Goal: Task Accomplishment & Management: Manage account settings

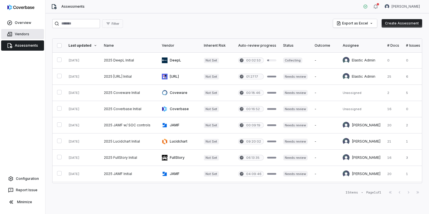
click at [26, 32] on link "Vendors" at bounding box center [22, 34] width 43 height 10
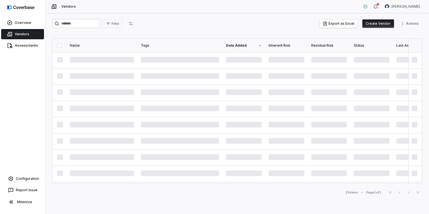
click at [374, 23] on button "Create Vendor" at bounding box center [378, 23] width 32 height 9
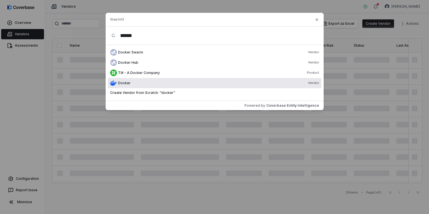
type input "******"
click at [187, 84] on div "Docker Vendor" at bounding box center [218, 83] width 201 height 5
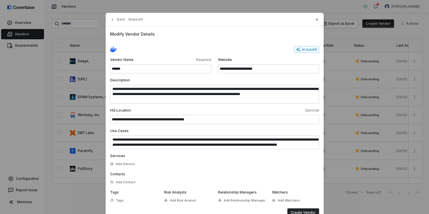
scroll to position [20, 0]
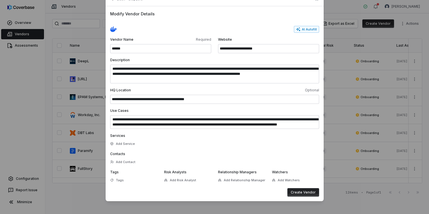
click at [302, 191] on button "Create Vendor" at bounding box center [303, 192] width 32 height 9
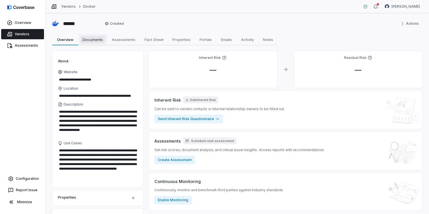
click at [100, 39] on span "Documents" at bounding box center [92, 39] width 25 height 7
type textarea "*"
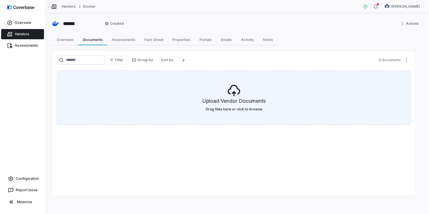
click at [243, 100] on h5 "Upload Vendor Documents" at bounding box center [233, 102] width 63 height 10
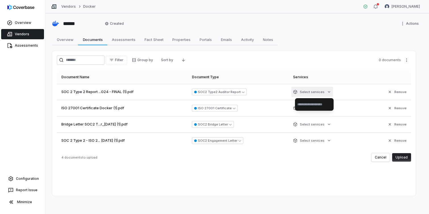
click at [325, 91] on html "Overview Vendors Assessments Configuration Report Issue Minimize Vendors Docker…" at bounding box center [214, 107] width 429 height 214
click at [401, 154] on html "Overview Vendors Assessments Configuration Report Issue Minimize Vendors Docker…" at bounding box center [214, 107] width 429 height 214
click at [403, 157] on button "Upload" at bounding box center [401, 157] width 19 height 9
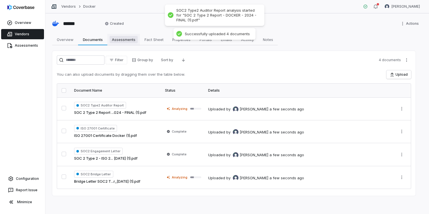
click at [126, 40] on span "Assessments" at bounding box center [124, 39] width 28 height 7
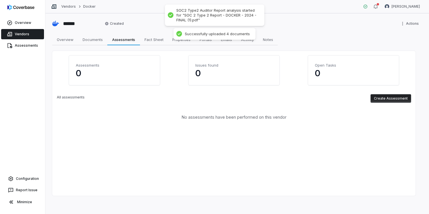
click at [400, 100] on button "Create Assessment" at bounding box center [391, 98] width 41 height 9
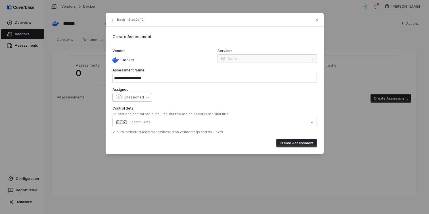
click at [139, 97] on span "Unassigned" at bounding box center [134, 97] width 20 height 5
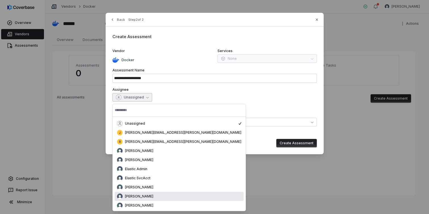
click at [141, 197] on span "[PERSON_NAME]" at bounding box center [139, 196] width 28 height 5
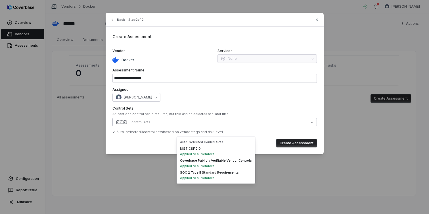
click at [166, 121] on button "3 control sets" at bounding box center [214, 122] width 204 height 9
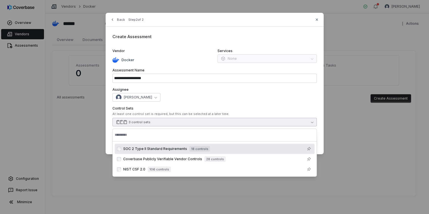
click at [298, 98] on div "[PERSON_NAME]" at bounding box center [214, 97] width 204 height 9
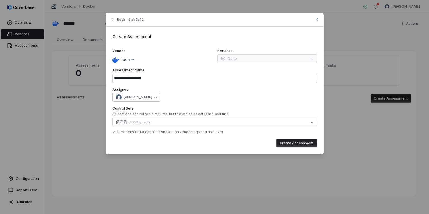
click at [144, 99] on span "[PERSON_NAME]" at bounding box center [138, 97] width 28 height 5
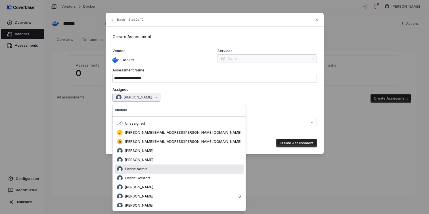
drag, startPoint x: 149, startPoint y: 170, endPoint x: 156, endPoint y: 170, distance: 7.4
click at [149, 170] on div "Elastic Admin" at bounding box center [179, 169] width 124 height 6
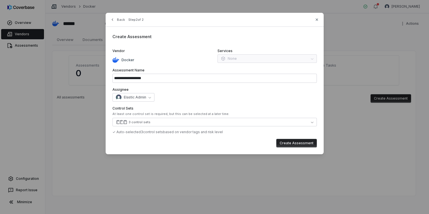
click at [302, 142] on button "Create Assessment" at bounding box center [296, 143] width 41 height 9
type input "**********"
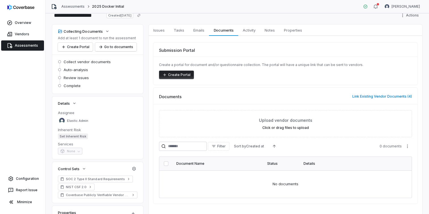
scroll to position [18, 0]
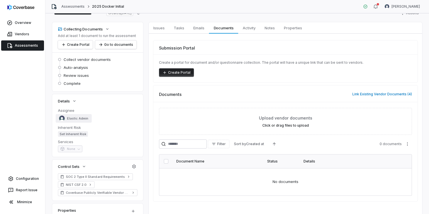
click at [80, 118] on span "Elastic Admin" at bounding box center [77, 118] width 21 height 4
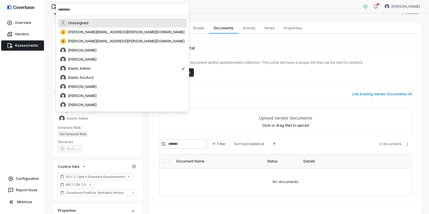
click at [114, 126] on dt "Inherent Risk" at bounding box center [98, 127] width 80 height 5
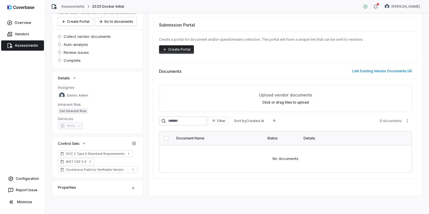
scroll to position [0, 0]
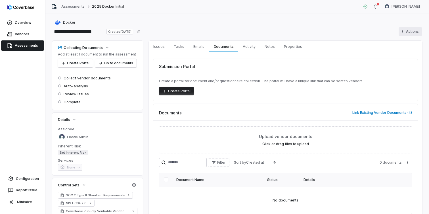
click at [410, 34] on html "**********" at bounding box center [214, 107] width 429 height 214
click at [355, 26] on html "**********" at bounding box center [214, 107] width 429 height 214
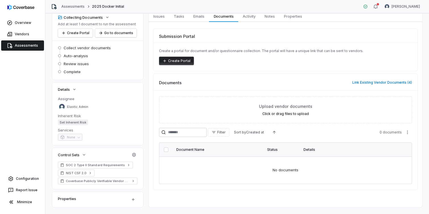
scroll to position [41, 0]
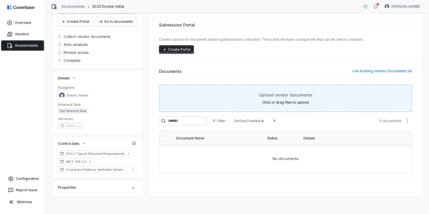
click at [285, 100] on label "Click or drag files to upload" at bounding box center [285, 102] width 47 height 5
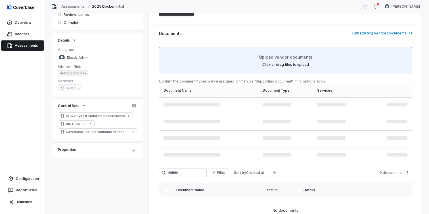
scroll to position [101, 0]
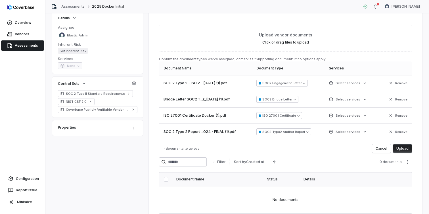
click at [403, 148] on button "Upload" at bounding box center [402, 148] width 19 height 9
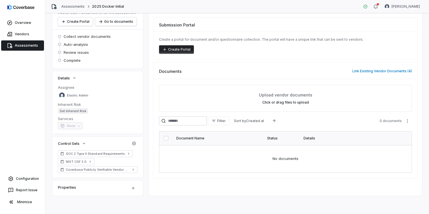
scroll to position [0, 0]
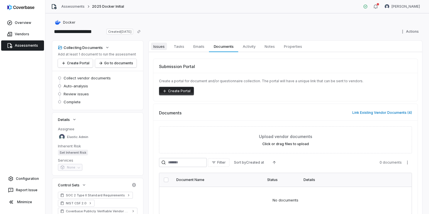
click at [162, 47] on span "Issues" at bounding box center [159, 46] width 16 height 7
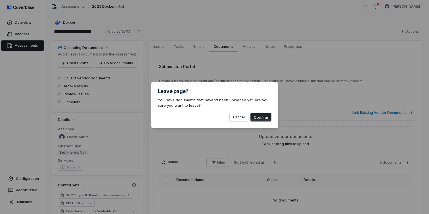
drag, startPoint x: 260, startPoint y: 118, endPoint x: 256, endPoint y: 117, distance: 4.1
click at [260, 118] on button "Confirm" at bounding box center [260, 117] width 21 height 9
click at [264, 120] on button "Confirm" at bounding box center [260, 117] width 21 height 9
click at [254, 117] on button "Confirm" at bounding box center [260, 117] width 21 height 9
click at [255, 117] on button "Confirm" at bounding box center [260, 117] width 21 height 9
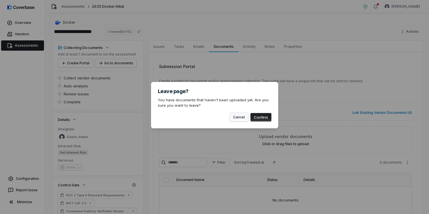
click at [241, 118] on button "Cancel" at bounding box center [239, 117] width 18 height 9
click at [238, 116] on button "Cancel" at bounding box center [239, 117] width 18 height 9
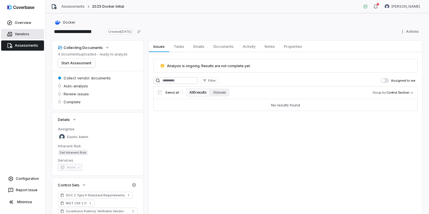
click at [22, 33] on link "Vendors" at bounding box center [22, 34] width 43 height 10
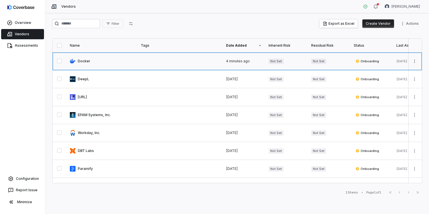
click at [91, 61] on link at bounding box center [101, 61] width 71 height 18
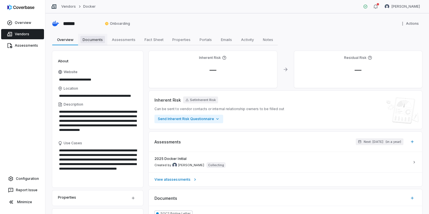
click at [93, 41] on span "Documents" at bounding box center [92, 39] width 25 height 7
type textarea "*"
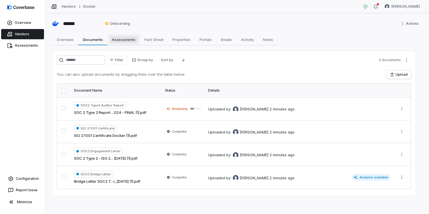
click at [129, 40] on span "Assessments" at bounding box center [124, 39] width 28 height 7
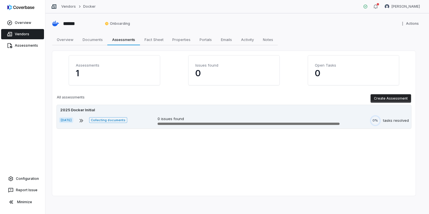
click at [120, 119] on span "Collecting documents" at bounding box center [108, 120] width 38 height 6
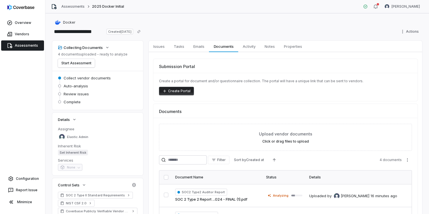
click at [24, 44] on link "Assessments" at bounding box center [22, 45] width 43 height 10
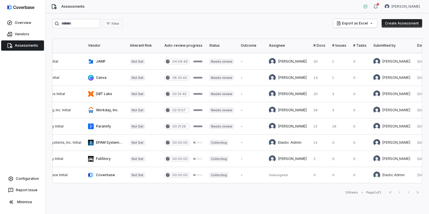
scroll to position [0, 74]
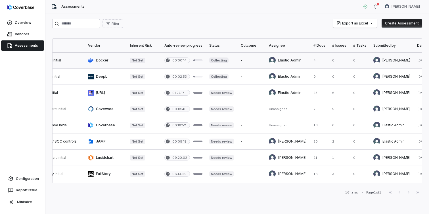
click at [290, 60] on link at bounding box center [287, 60] width 45 height 16
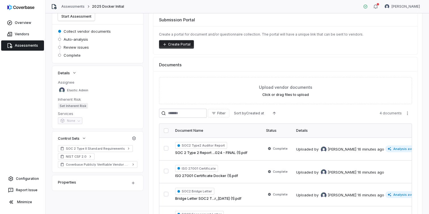
scroll to position [47, 0]
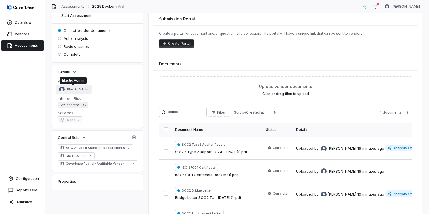
click at [78, 89] on span "Elastic Admin" at bounding box center [77, 89] width 21 height 4
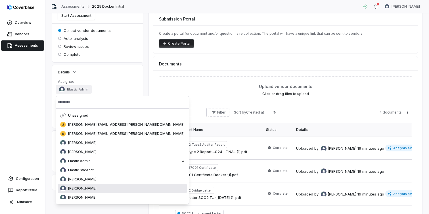
click at [88, 188] on span "[PERSON_NAME]" at bounding box center [82, 188] width 28 height 5
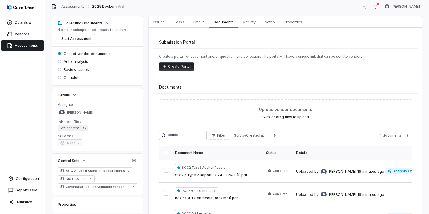
scroll to position [0, 0]
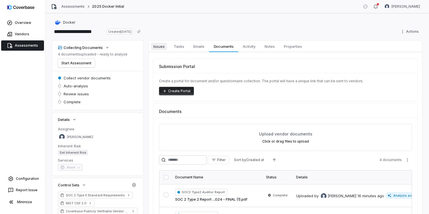
click at [162, 48] on span "Issues" at bounding box center [159, 46] width 16 height 7
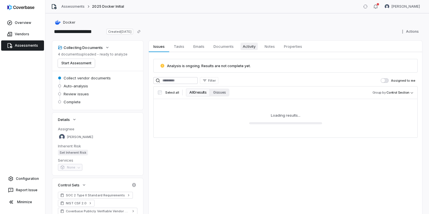
click at [246, 45] on span "Activity" at bounding box center [248, 46] width 17 height 7
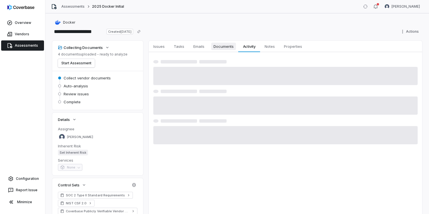
click at [225, 47] on span "Documents" at bounding box center [223, 46] width 25 height 7
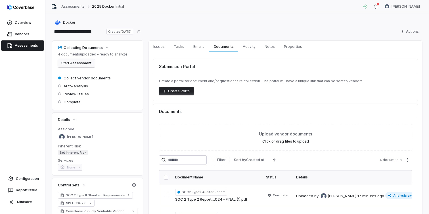
click at [81, 64] on button "Start Assessment" at bounding box center [76, 63] width 37 height 9
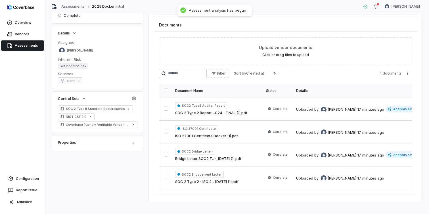
scroll to position [92, 0]
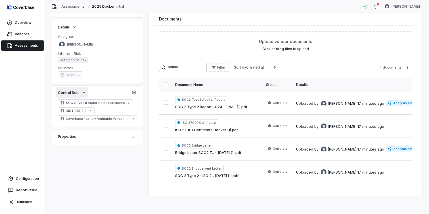
click at [82, 91] on icon "button" at bounding box center [84, 92] width 5 height 5
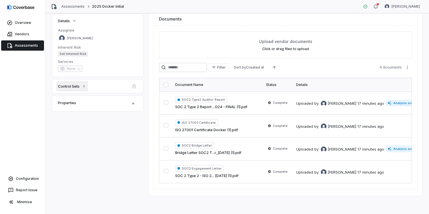
scroll to position [86, 0]
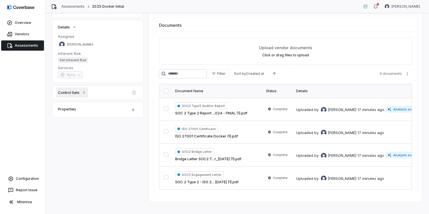
click at [85, 91] on icon "button" at bounding box center [84, 92] width 5 height 5
click at [140, 110] on div "SOC 2 Type II Standard Requirements NIST CSF 2.0 Coverbase Publicly Verifiable …" at bounding box center [97, 112] width 91 height 27
drag, startPoint x: 138, startPoint y: 102, endPoint x: 109, endPoint y: 106, distance: 29.6
click at [136, 103] on div "SOC 2 Type II Standard Requirements NIST CSF 2.0 Coverbase Publicly Verifiable …" at bounding box center [97, 112] width 91 height 27
click at [104, 89] on div "Control Sets" at bounding box center [91, 92] width 67 height 7
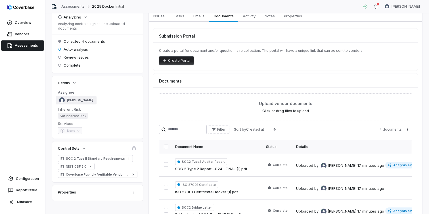
scroll to position [40, 0]
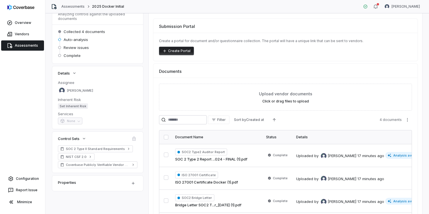
click at [75, 105] on span "Set Inherent Risk" at bounding box center [73, 106] width 30 height 6
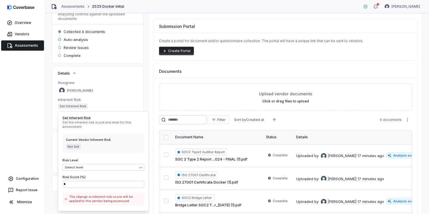
click at [114, 97] on dt "Inherent Risk" at bounding box center [98, 99] width 80 height 5
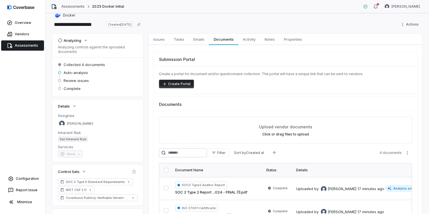
scroll to position [0, 0]
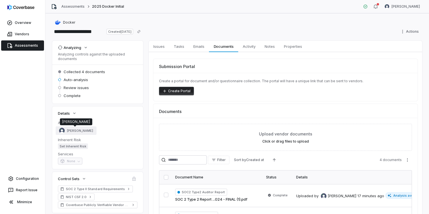
click at [80, 128] on span "[PERSON_NAME]" at bounding box center [80, 130] width 26 height 4
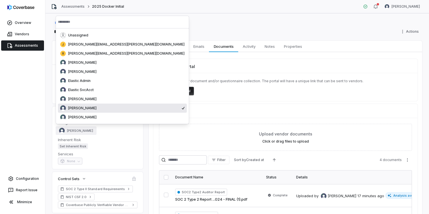
click at [99, 107] on div "[PERSON_NAME]" at bounding box center [120, 108] width 120 height 6
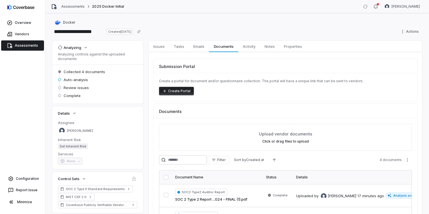
click at [34, 46] on link "Assessments" at bounding box center [22, 45] width 43 height 10
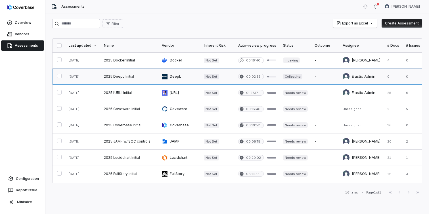
click at [362, 76] on link at bounding box center [361, 76] width 45 height 16
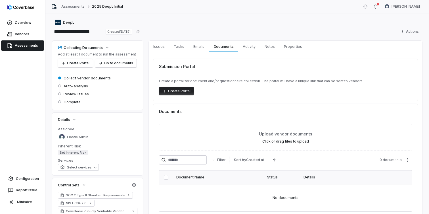
scroll to position [11, 0]
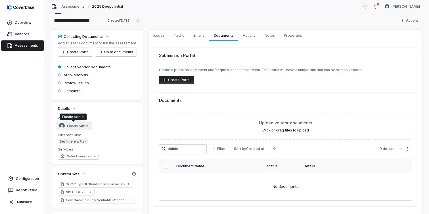
click at [80, 125] on span "Elastic Admin" at bounding box center [77, 126] width 21 height 4
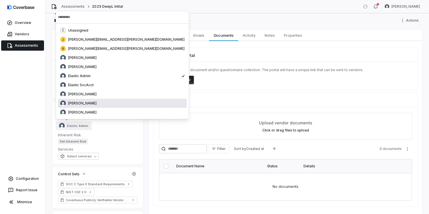
click at [86, 102] on span "[PERSON_NAME]" at bounding box center [82, 103] width 28 height 5
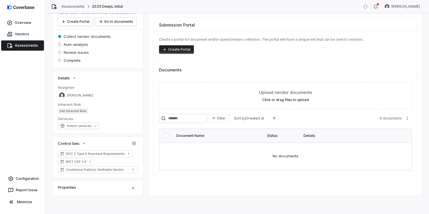
scroll to position [0, 0]
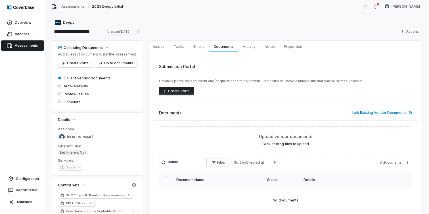
click at [28, 46] on link "Assessments" at bounding box center [22, 45] width 43 height 10
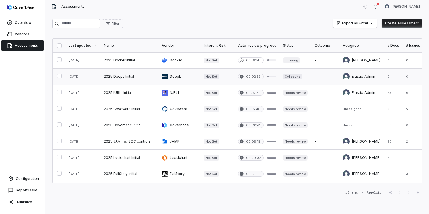
click at [359, 76] on link at bounding box center [361, 76] width 45 height 16
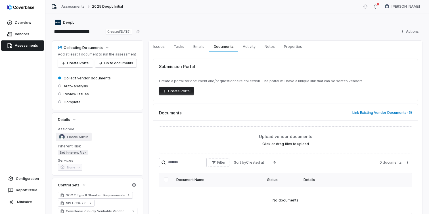
click at [80, 135] on span "Elastic Admin" at bounding box center [77, 137] width 21 height 4
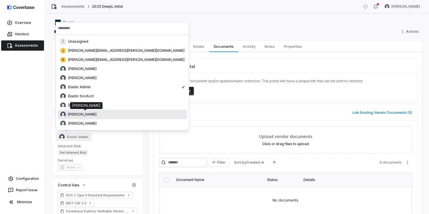
click at [87, 114] on span "[PERSON_NAME]" at bounding box center [82, 114] width 28 height 5
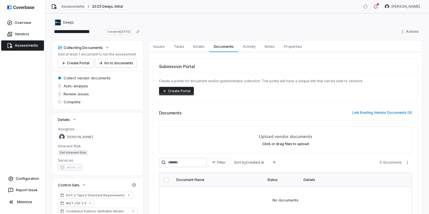
drag, startPoint x: 25, startPoint y: 44, endPoint x: 33, endPoint y: 44, distance: 7.4
click at [25, 44] on link "Assessments" at bounding box center [22, 45] width 43 height 10
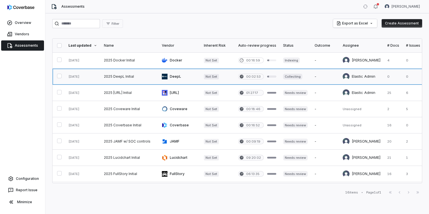
click at [361, 76] on link at bounding box center [361, 76] width 45 height 16
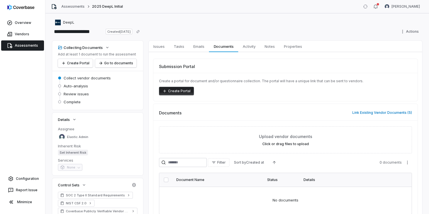
scroll to position [41, 0]
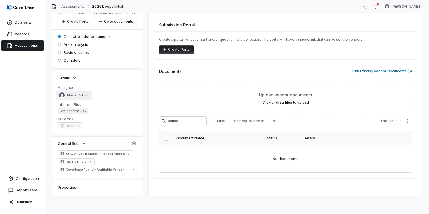
click at [70, 96] on span "Elastic Admin" at bounding box center [77, 95] width 21 height 4
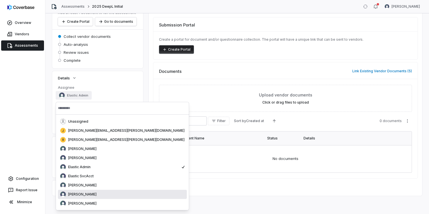
click at [89, 195] on span "[PERSON_NAME]" at bounding box center [82, 194] width 28 height 5
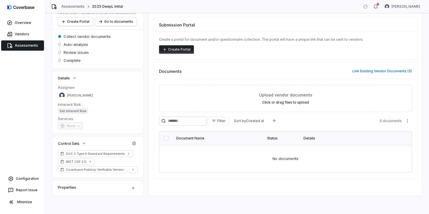
click at [28, 46] on link "Assessments" at bounding box center [22, 45] width 43 height 10
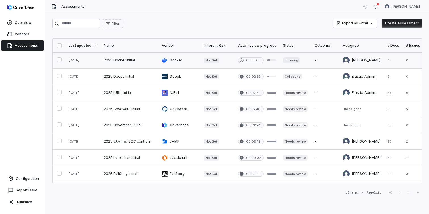
click at [120, 59] on link at bounding box center [130, 60] width 58 height 16
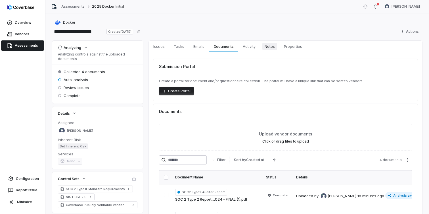
click at [273, 47] on span "Notes" at bounding box center [269, 46] width 15 height 7
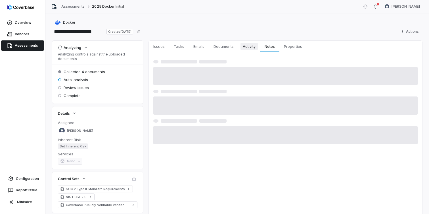
click at [253, 46] on span "Activity" at bounding box center [248, 46] width 17 height 7
click at [222, 45] on span "Documents" at bounding box center [223, 46] width 25 height 7
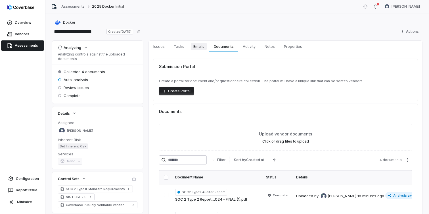
click at [196, 47] on span "Emails" at bounding box center [199, 46] width 16 height 7
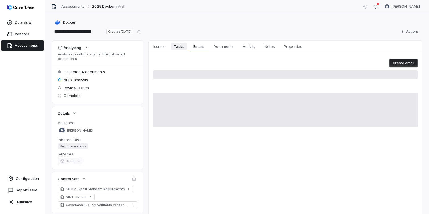
click at [180, 46] on span "Tasks" at bounding box center [178, 46] width 15 height 7
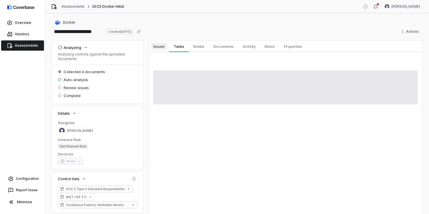
click at [156, 47] on span "Issues" at bounding box center [159, 46] width 16 height 7
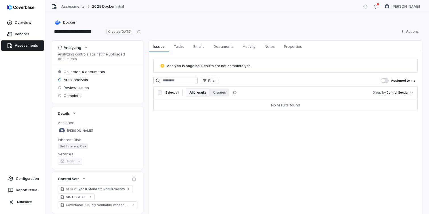
scroll to position [35, 0]
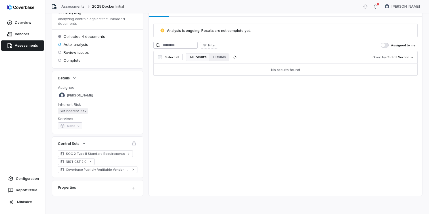
drag, startPoint x: 74, startPoint y: 129, endPoint x: 78, endPoint y: 125, distance: 5.0
click at [74, 129] on div "Assignee Kim Kambarami Inherent Risk Set Inherent Risk Services None" at bounding box center [97, 109] width 91 height 49
click at [120, 189] on div "Properties" at bounding box center [90, 186] width 65 height 7
click at [133, 187] on html "**********" at bounding box center [214, 107] width 429 height 214
click at [138, 100] on html "**********" at bounding box center [214, 107] width 429 height 214
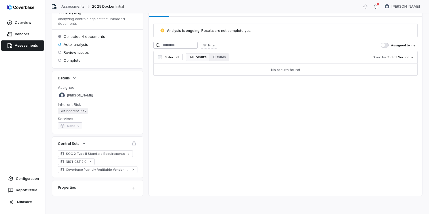
scroll to position [0, 0]
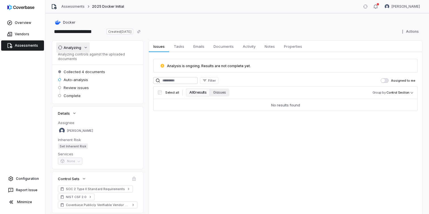
click at [85, 46] on icon "button" at bounding box center [85, 47] width 5 height 5
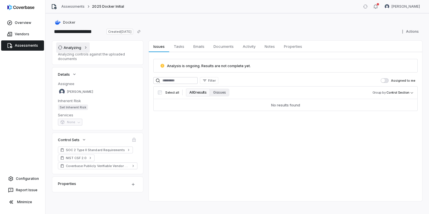
click at [85, 46] on icon "button" at bounding box center [85, 47] width 5 height 5
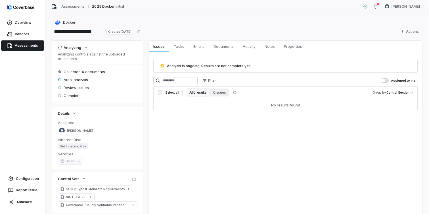
click at [29, 44] on link "Assessments" at bounding box center [22, 45] width 43 height 10
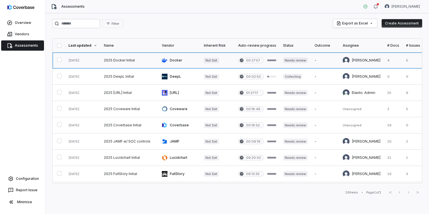
click at [171, 60] on link at bounding box center [179, 60] width 42 height 16
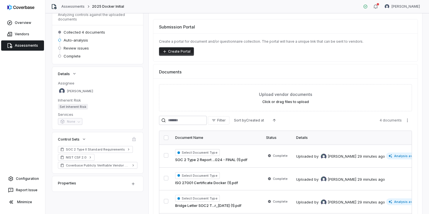
scroll to position [0, 0]
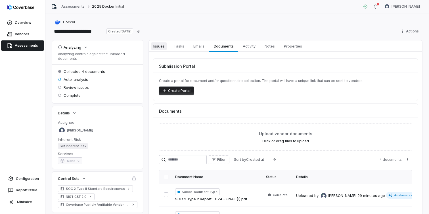
click at [158, 47] on span "Issues" at bounding box center [159, 45] width 16 height 7
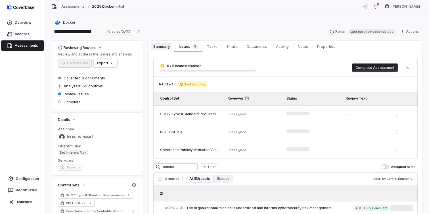
click at [163, 44] on span "Summary" at bounding box center [161, 46] width 21 height 7
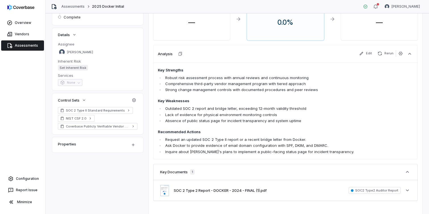
scroll to position [110, 0]
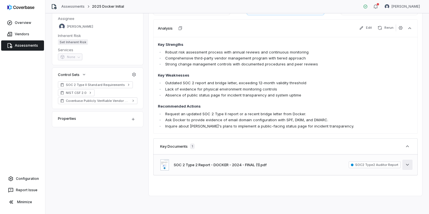
click at [406, 164] on icon "button" at bounding box center [408, 165] width 6 height 6
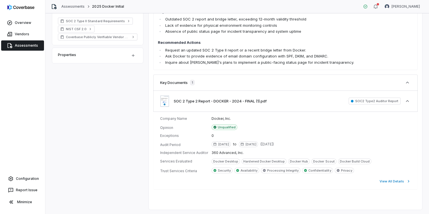
scroll to position [188, 0]
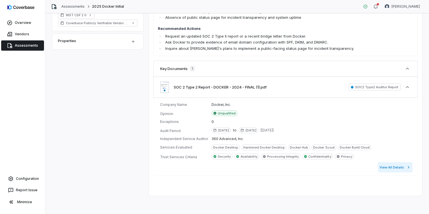
click at [395, 168] on button "View All Details" at bounding box center [395, 167] width 35 height 10
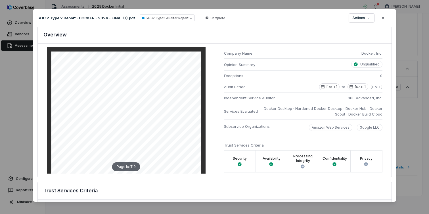
scroll to position [0, 0]
